Goal: Task Accomplishment & Management: Manage account settings

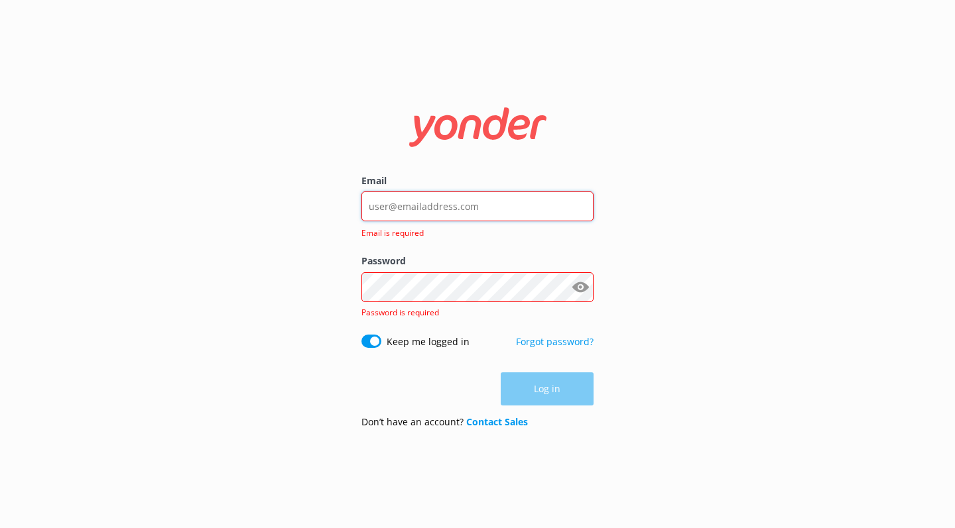
type input "christian@incadventures.com"
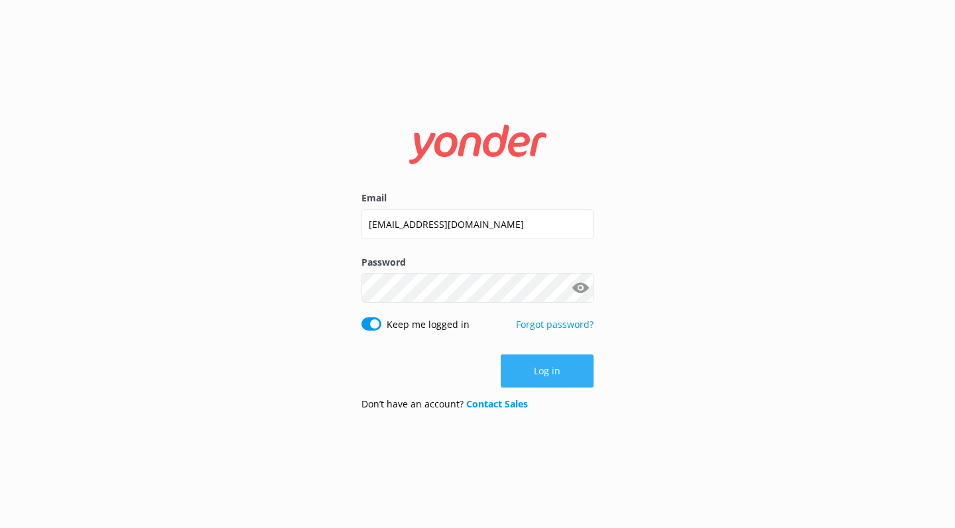
click at [530, 370] on button "Log in" at bounding box center [547, 371] width 93 height 33
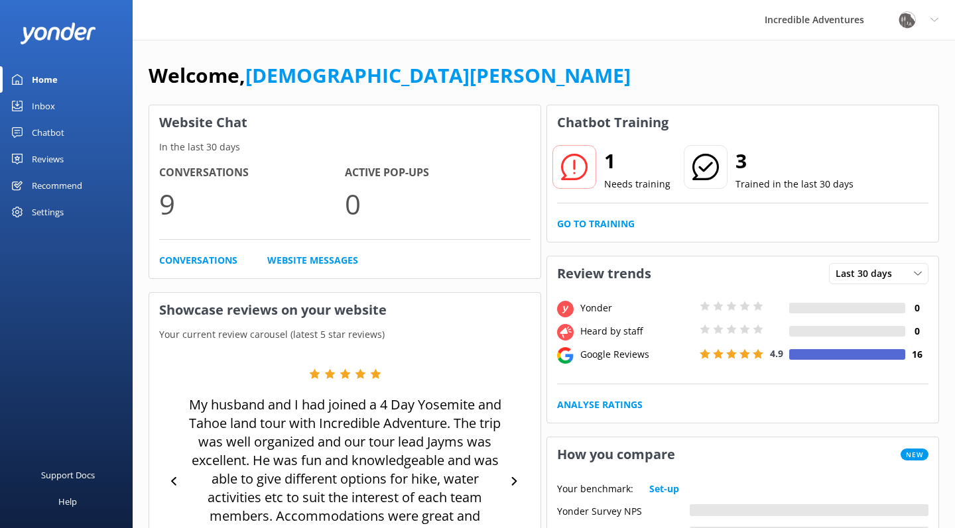
click at [728, 68] on div "Welcome, [DEMOGRAPHIC_DATA][PERSON_NAME]" at bounding box center [544, 82] width 790 height 45
click at [585, 164] on use at bounding box center [574, 167] width 27 height 27
click at [620, 182] on p "Needs training" at bounding box center [637, 184] width 66 height 15
click at [605, 224] on link "Go to Training" at bounding box center [596, 224] width 78 height 15
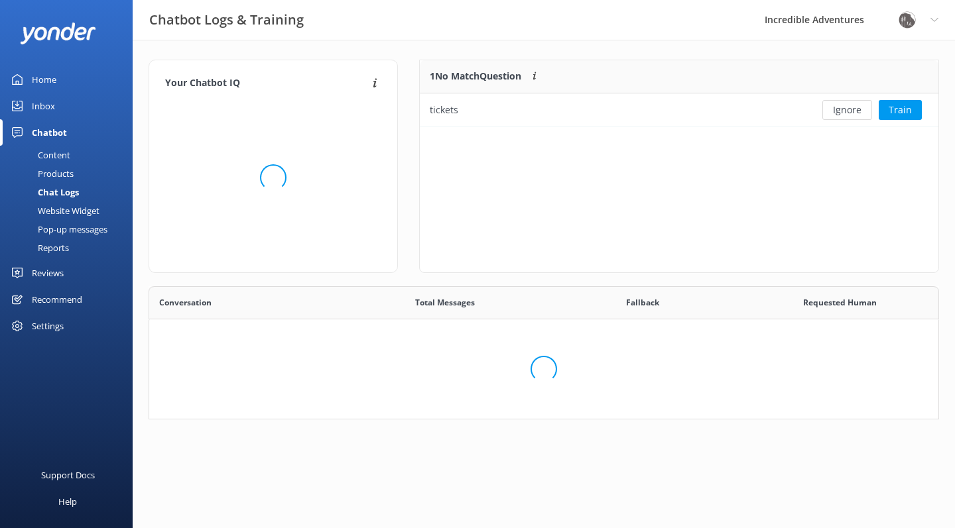
scroll to position [422, 790]
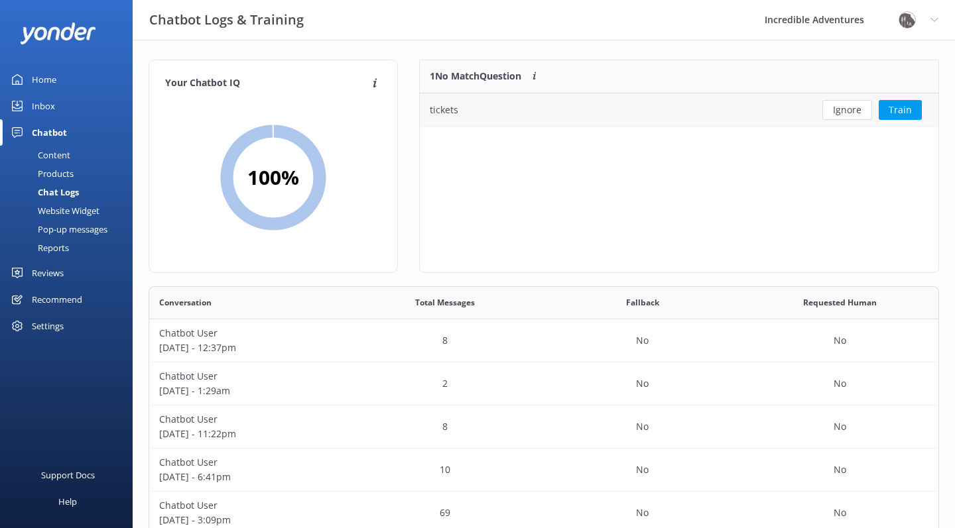
click at [528, 112] on div "tickets" at bounding box center [613, 109] width 386 height 33
click at [439, 111] on div "tickets" at bounding box center [444, 110] width 29 height 15
click at [891, 109] on button "Train" at bounding box center [900, 110] width 43 height 20
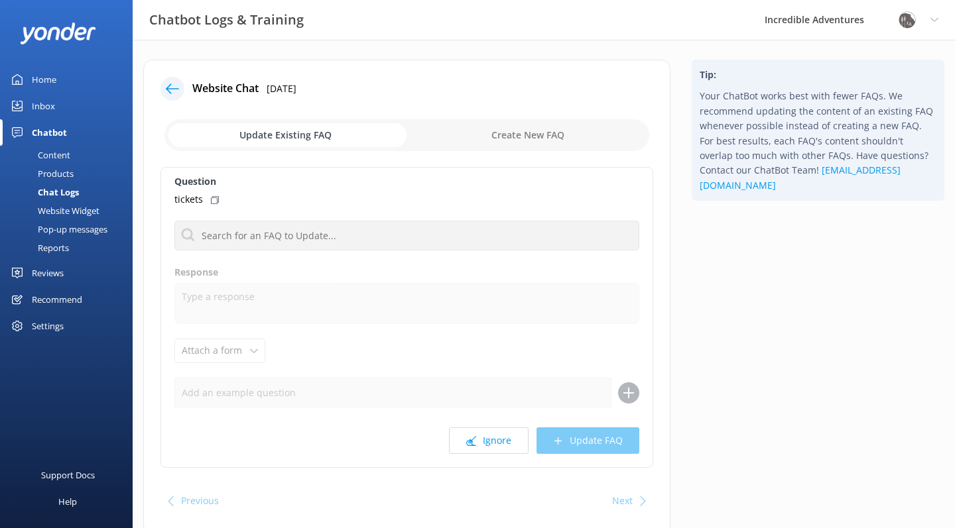
click at [176, 89] on use at bounding box center [172, 89] width 13 height 10
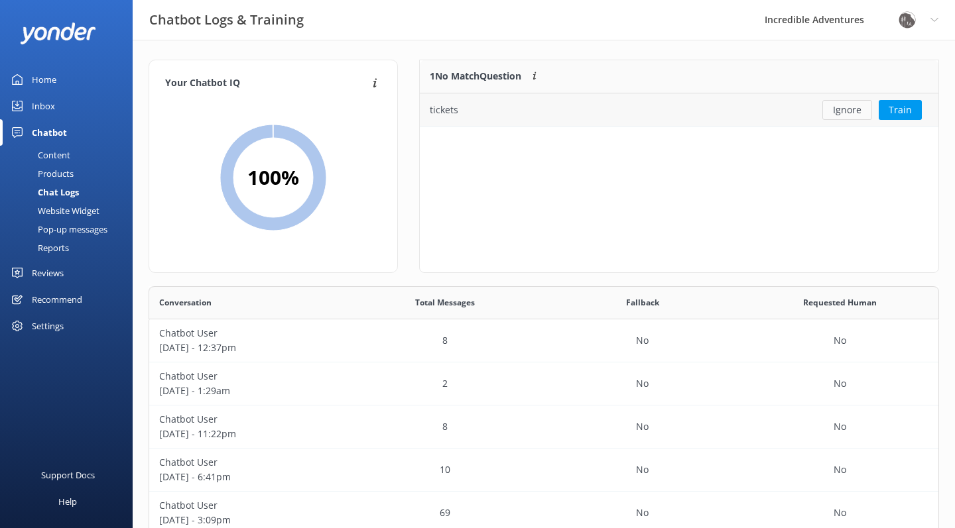
click at [840, 108] on button "Ignore" at bounding box center [847, 110] width 50 height 20
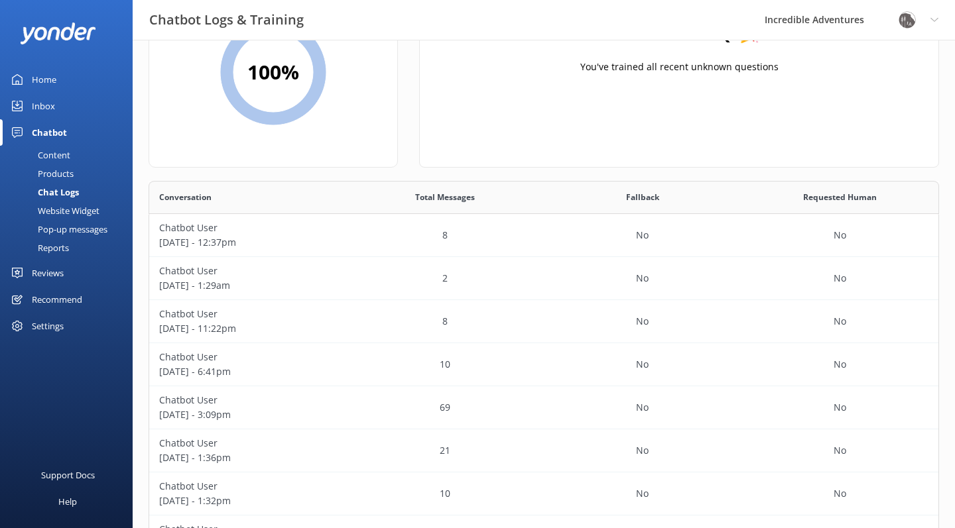
scroll to position [110, 0]
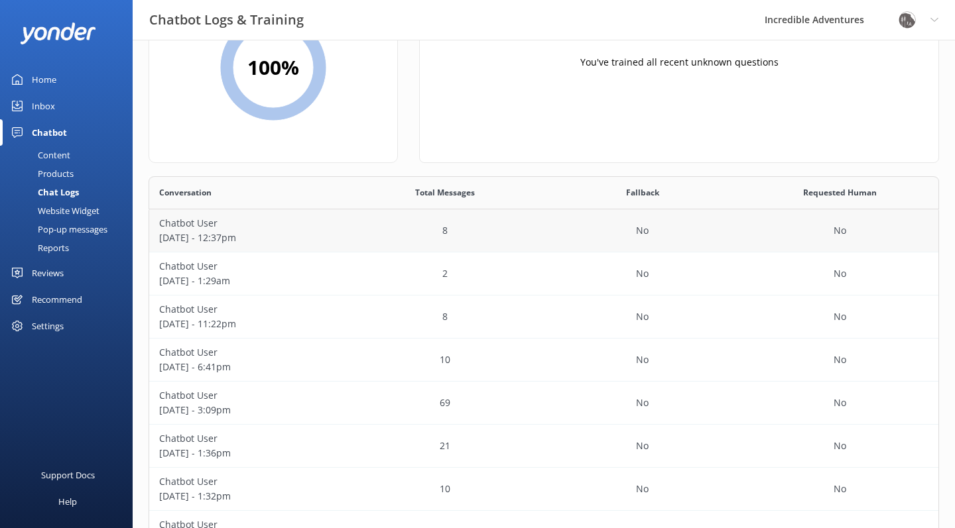
click at [447, 224] on p "8" at bounding box center [444, 230] width 5 height 15
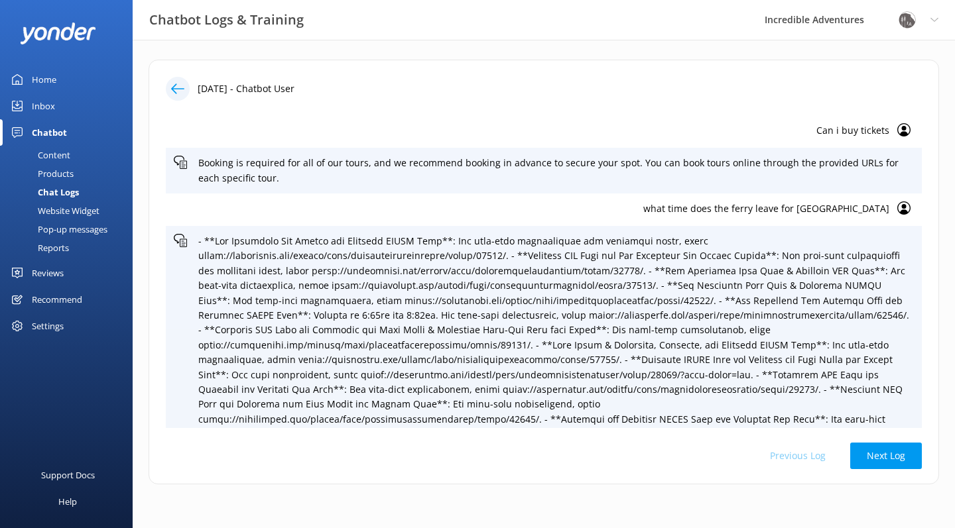
click at [186, 94] on div at bounding box center [178, 89] width 24 height 24
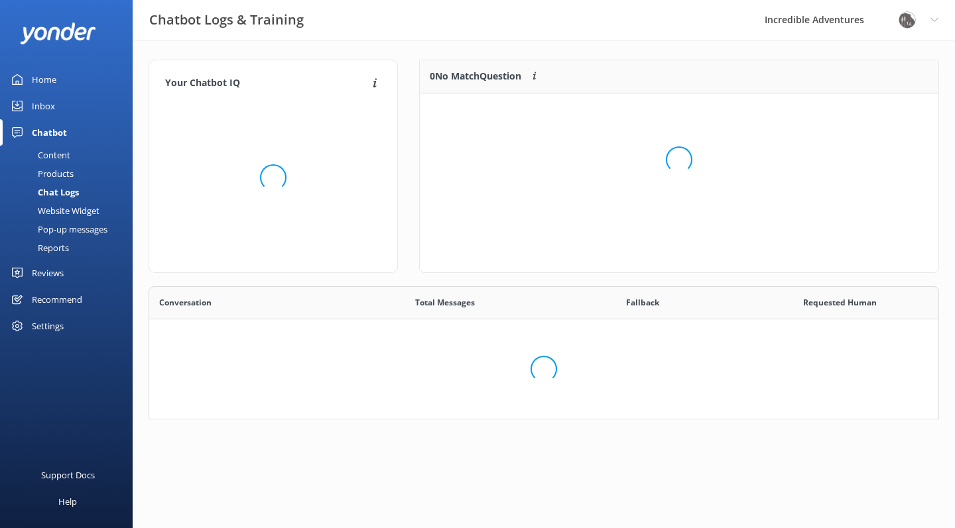
scroll to position [133, 790]
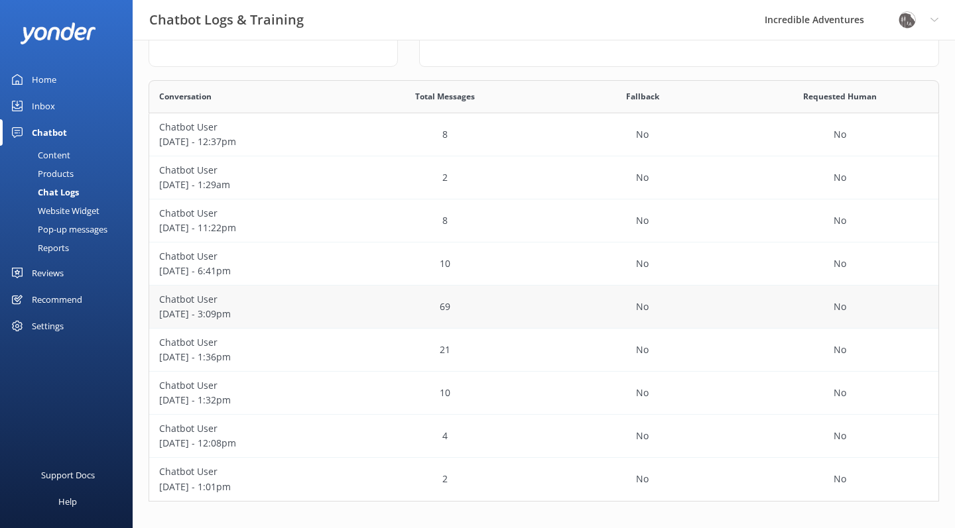
click at [314, 298] on p "Chatbot User" at bounding box center [248, 299] width 178 height 15
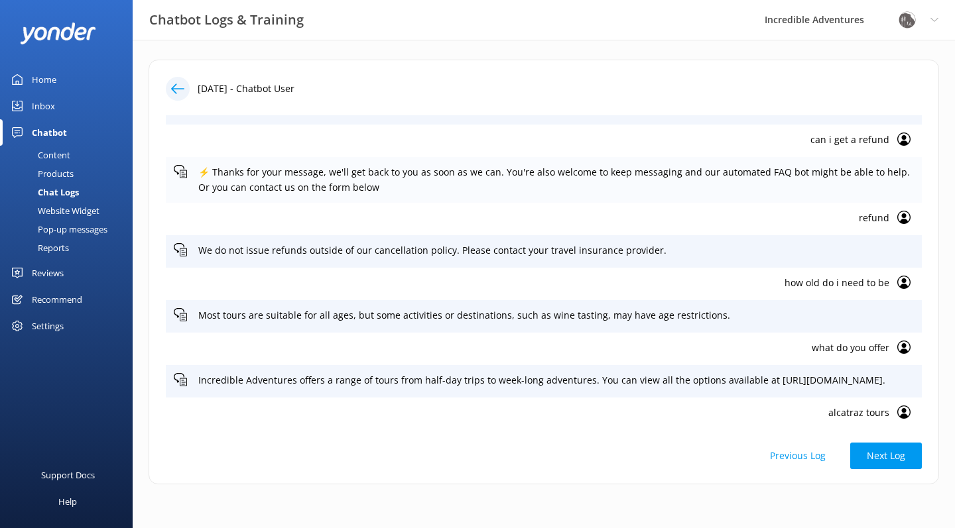
scroll to position [1516, 0]
click at [903, 145] on use at bounding box center [903, 138] width 13 height 13
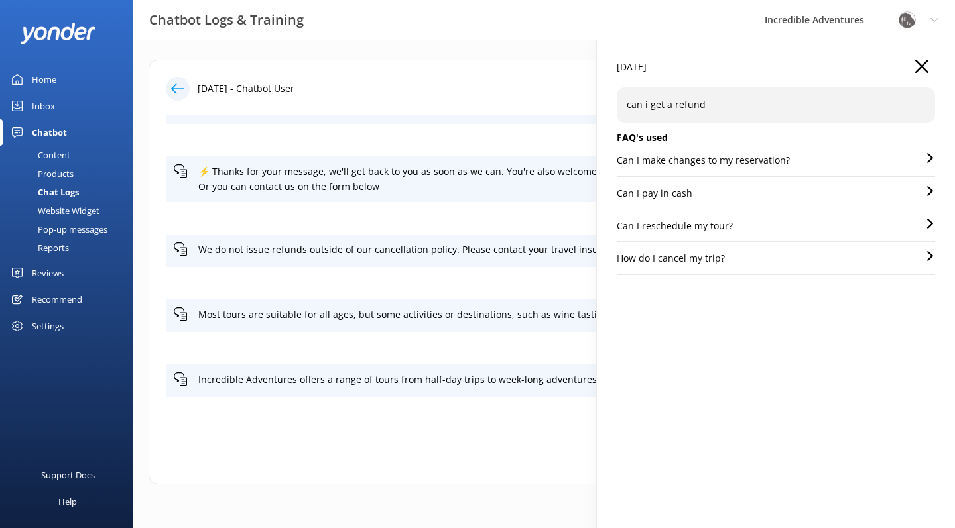
click at [567, 281] on div "how old do i need to be" at bounding box center [544, 283] width 756 height 32
click at [924, 64] on use "button" at bounding box center [921, 66] width 13 height 13
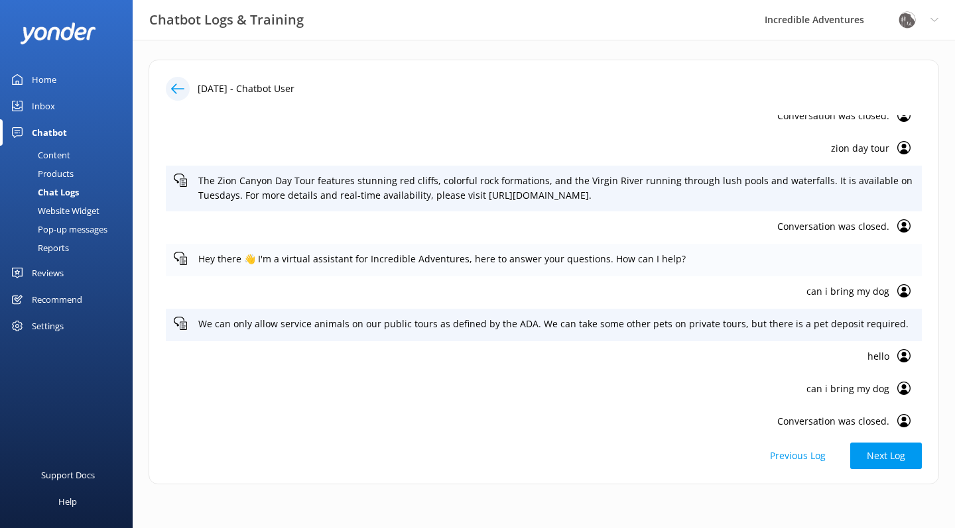
scroll to position [2498, 0]
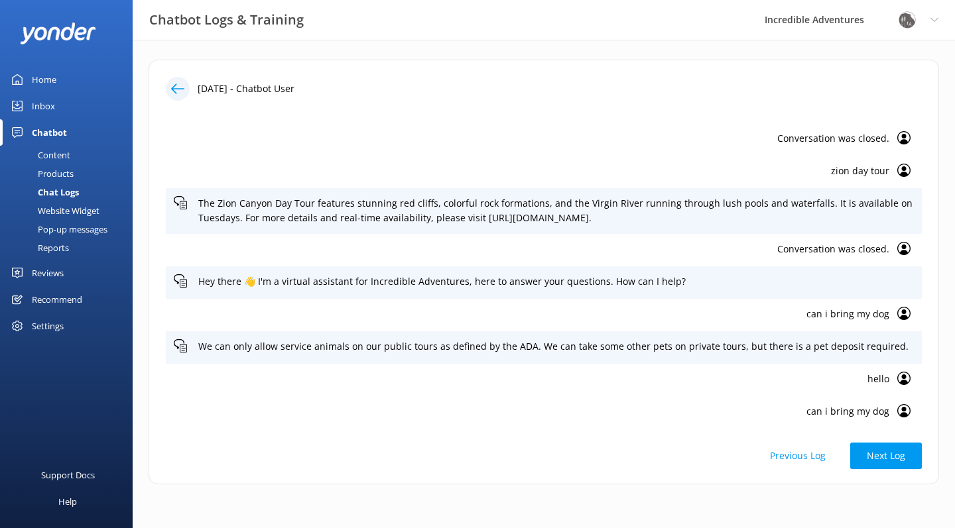
click at [66, 151] on div "Content" at bounding box center [39, 155] width 62 height 19
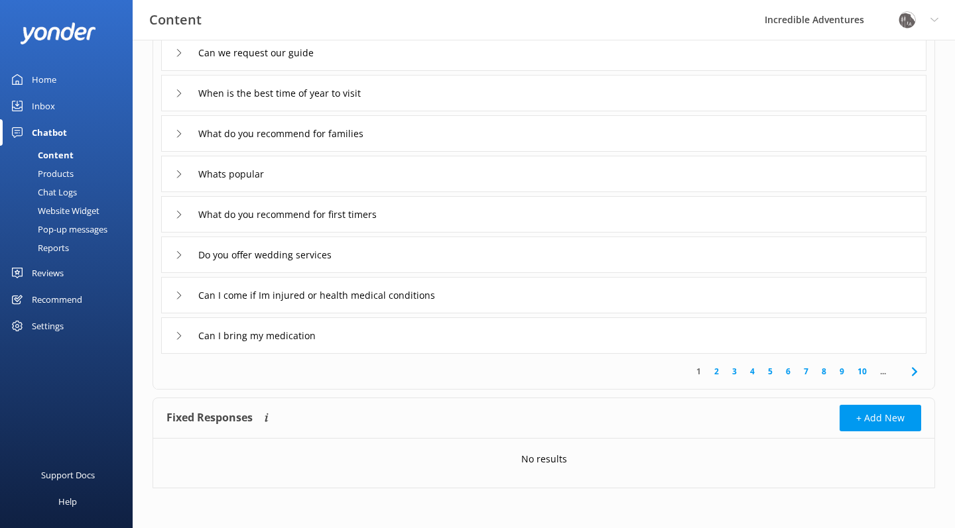
scroll to position [205, 0]
click at [57, 169] on div "Products" at bounding box center [41, 173] width 66 height 19
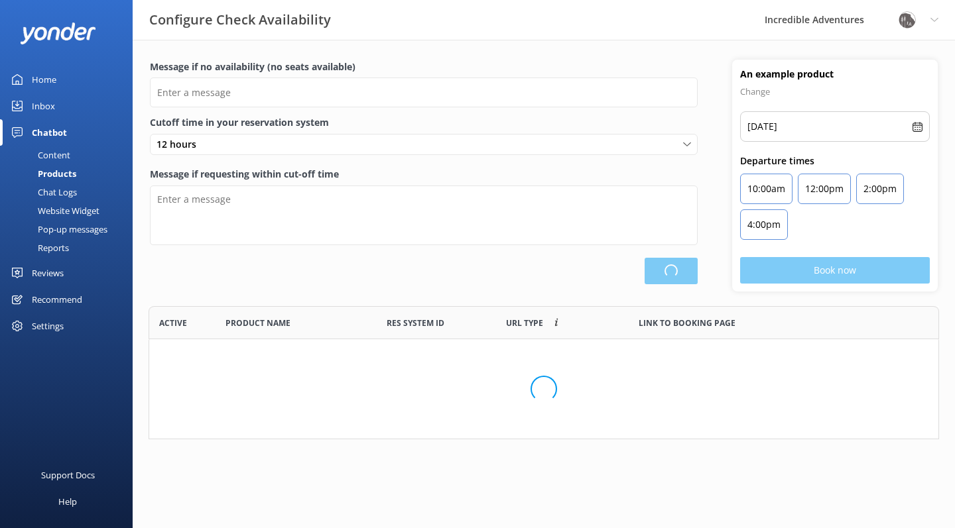
scroll to position [133, 790]
type input "There are no seats available, please check an alternative day"
type textarea "Our online booking system closes {hours} prior to departure. Please contact us …"
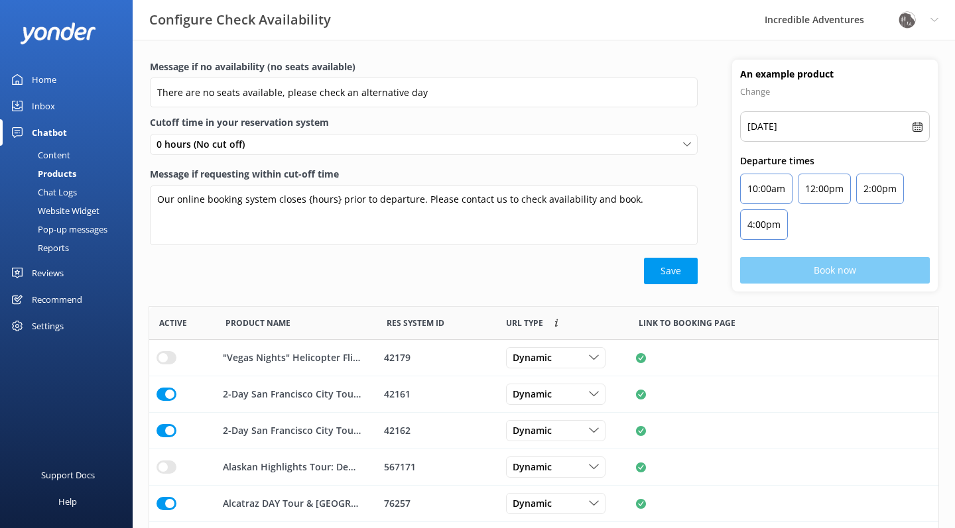
scroll to position [399, 789]
click at [52, 193] on div "Chat Logs" at bounding box center [42, 192] width 69 height 19
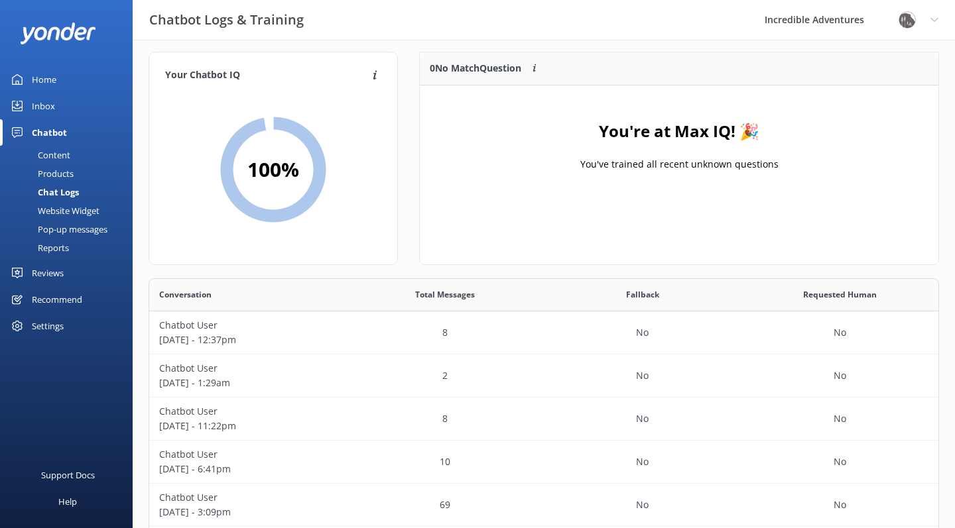
scroll to position [10, 0]
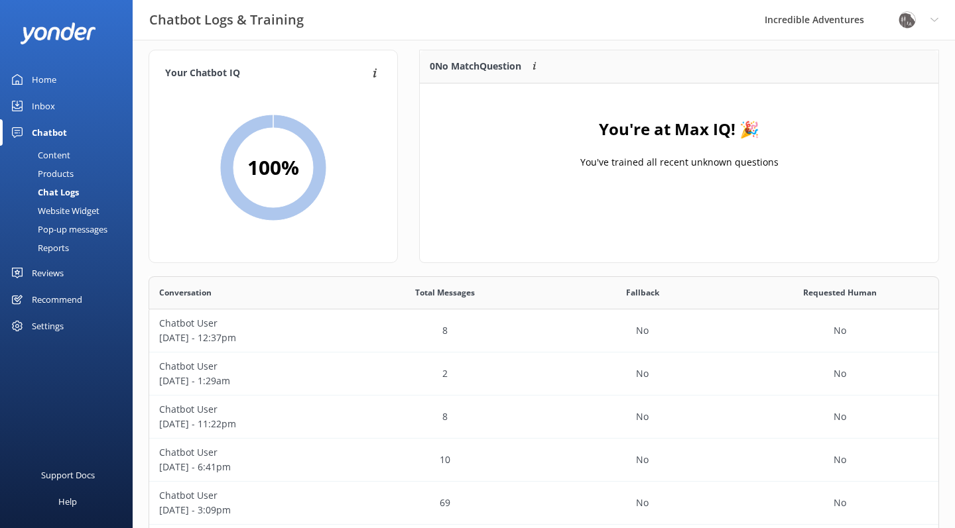
click at [46, 210] on div "Website Widget" at bounding box center [54, 211] width 92 height 19
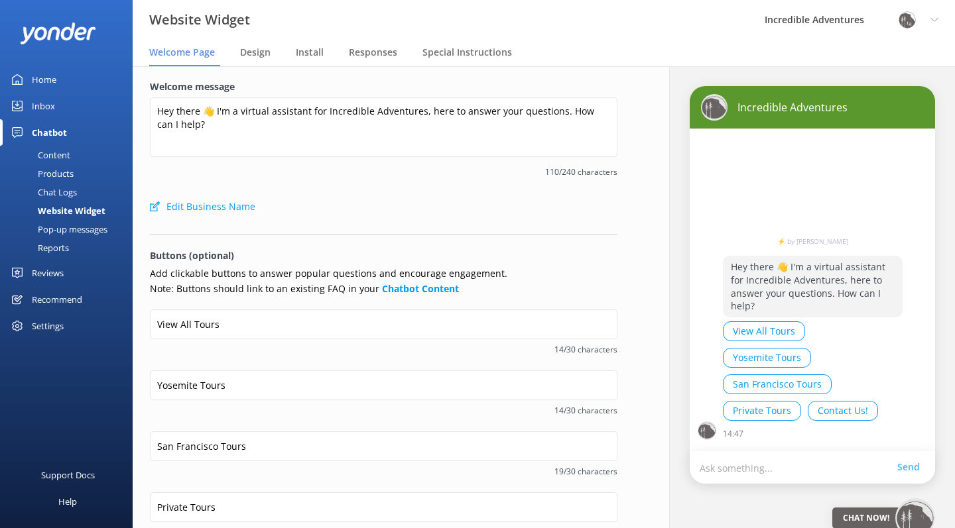
click at [50, 190] on div "Chat Logs" at bounding box center [42, 192] width 69 height 19
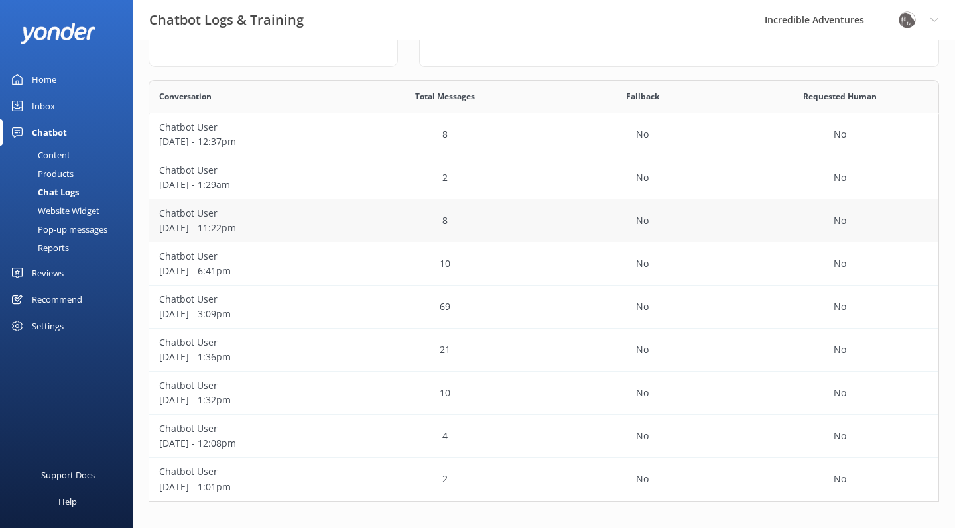
scroll to position [206, 0]
click at [192, 480] on p "[DATE] - 1:01pm" at bounding box center [248, 487] width 178 height 15
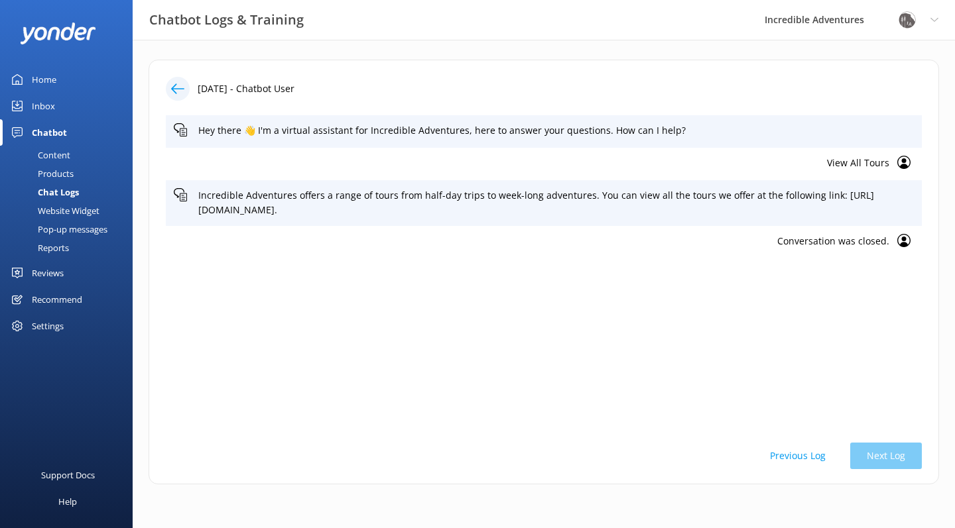
click at [63, 250] on div "Reports" at bounding box center [38, 248] width 61 height 19
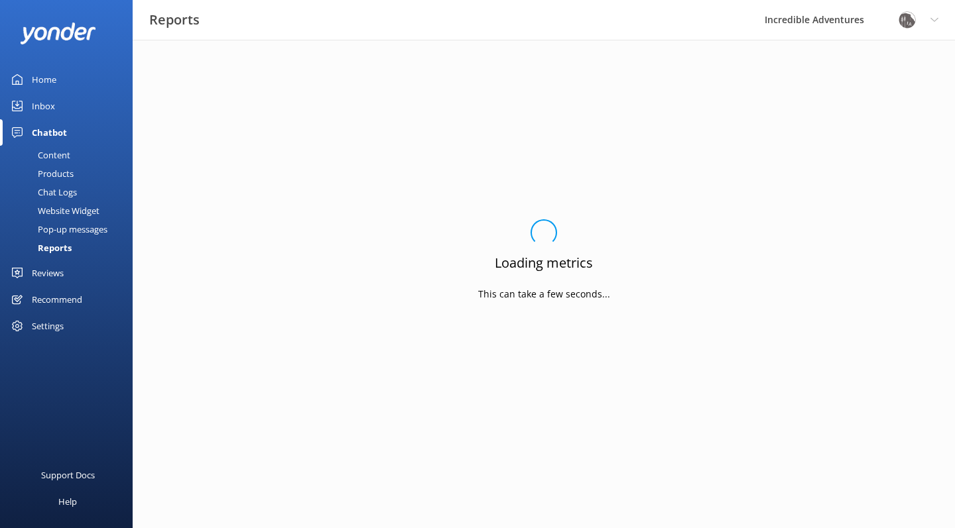
click at [63, 230] on div "Pop-up messages" at bounding box center [57, 229] width 99 height 19
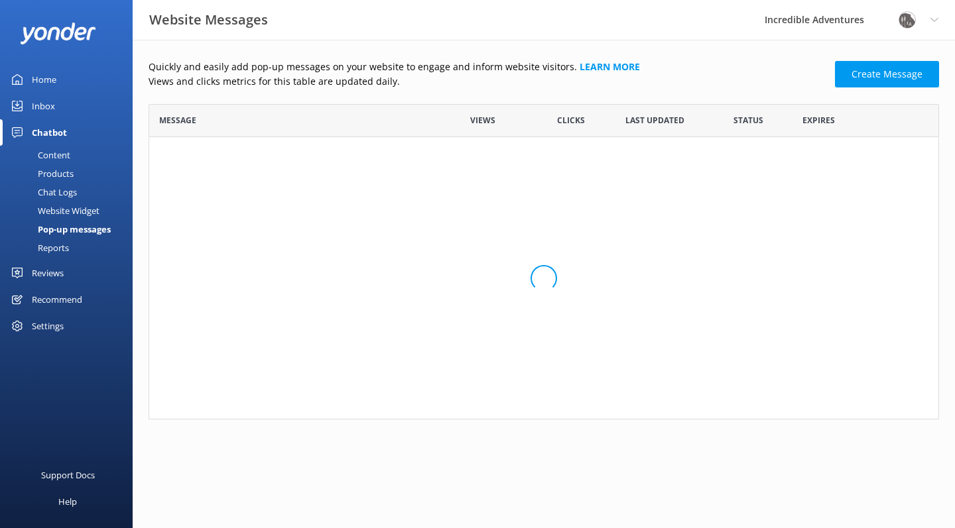
scroll to position [316, 790]
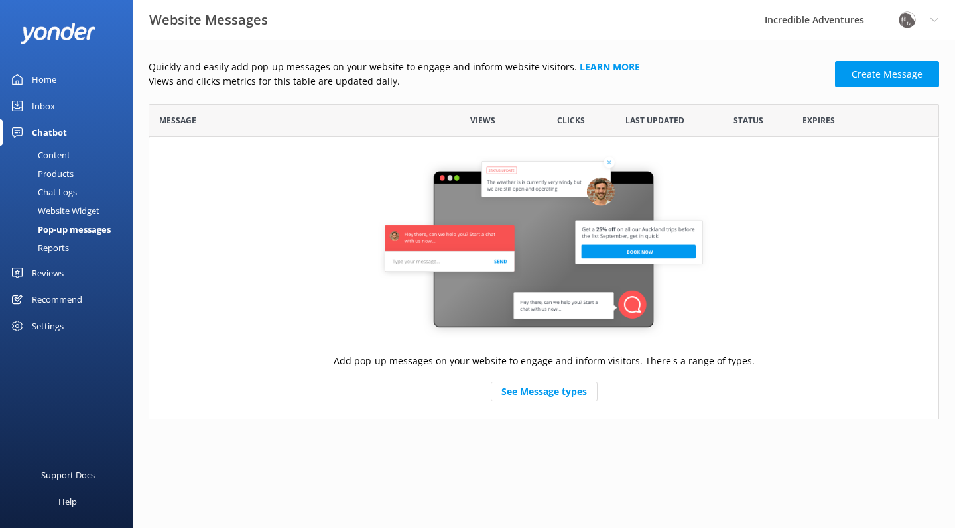
click at [52, 247] on div "Reports" at bounding box center [38, 248] width 61 height 19
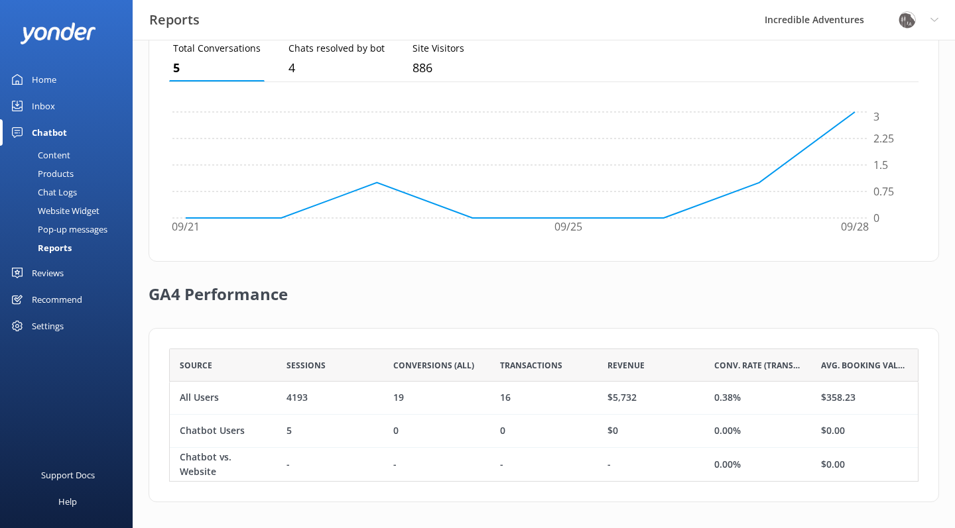
scroll to position [394, 0]
click at [79, 297] on div "Recommend" at bounding box center [57, 299] width 50 height 27
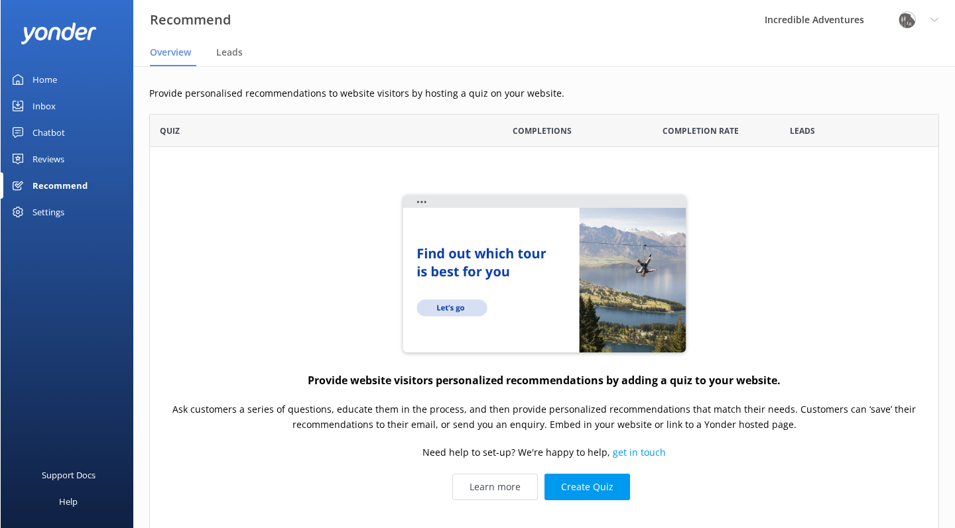
scroll to position [432, 790]
